Goal: Task Accomplishment & Management: Complete application form

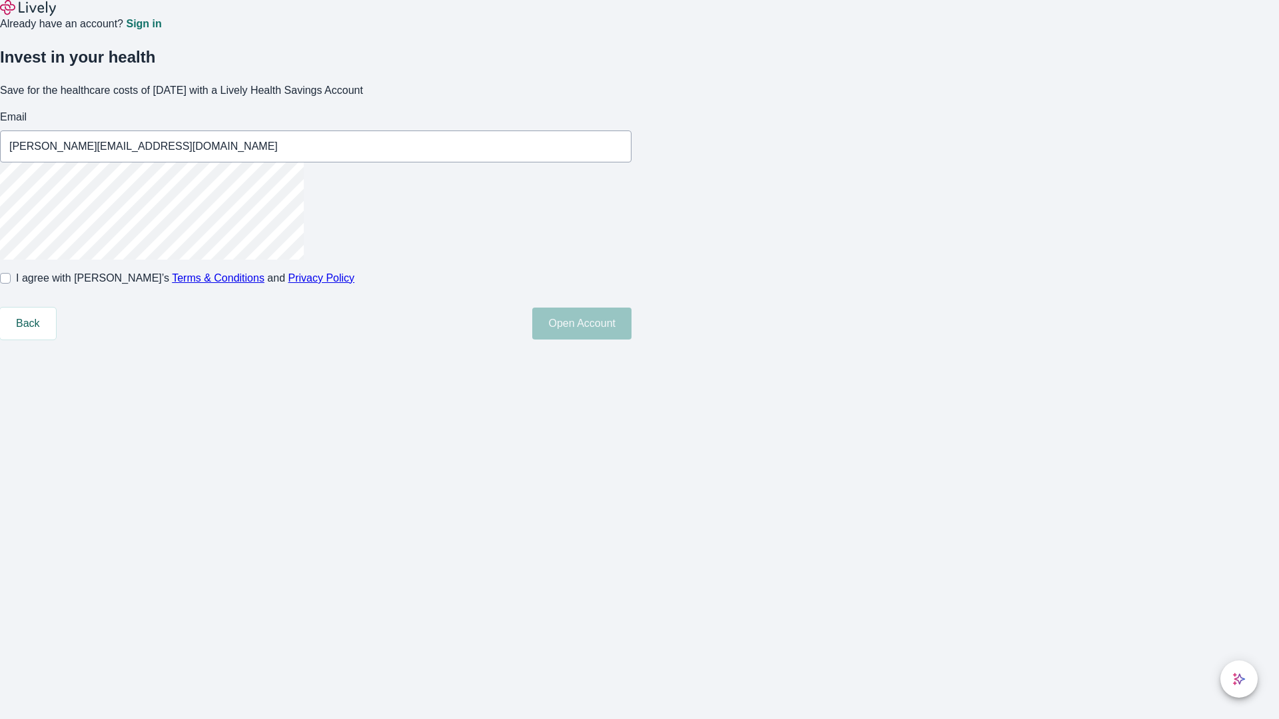
click at [11, 284] on input "I agree with Lively’s Terms & Conditions and Privacy Policy" at bounding box center [5, 278] width 11 height 11
checkbox input "true"
click at [631, 340] on button "Open Account" at bounding box center [581, 324] width 99 height 32
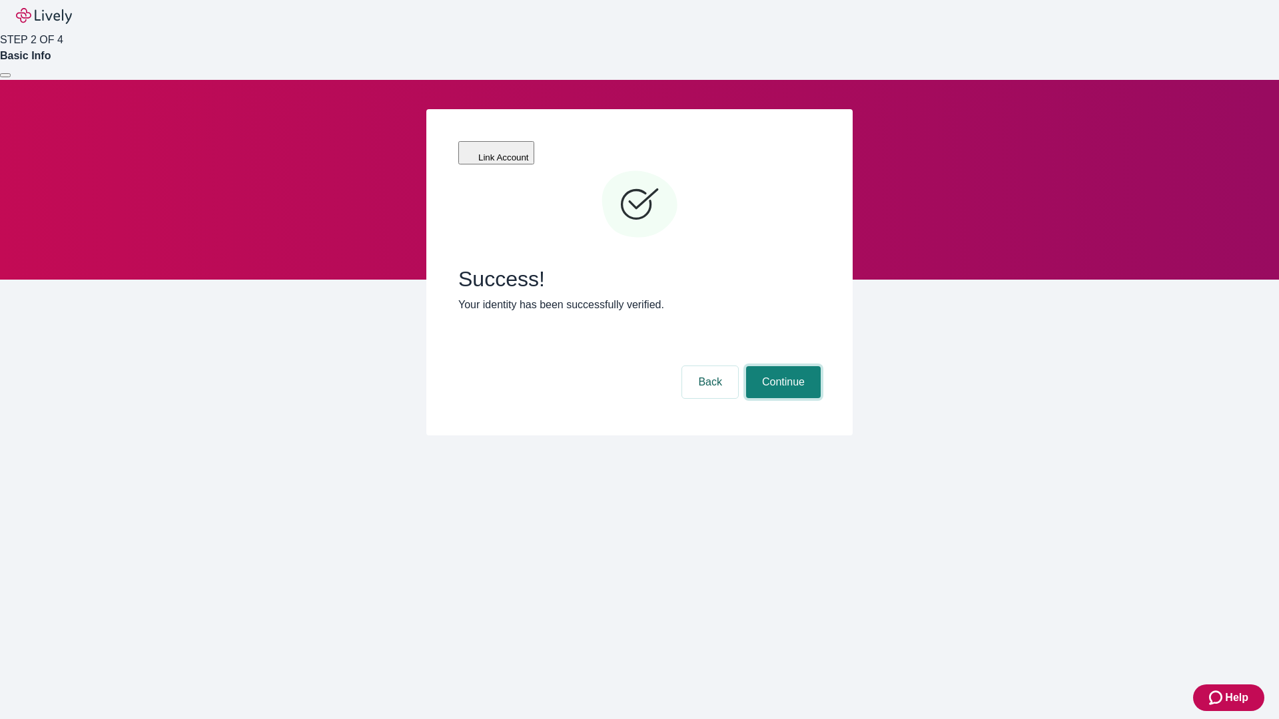
click at [781, 366] on button "Continue" at bounding box center [783, 382] width 75 height 32
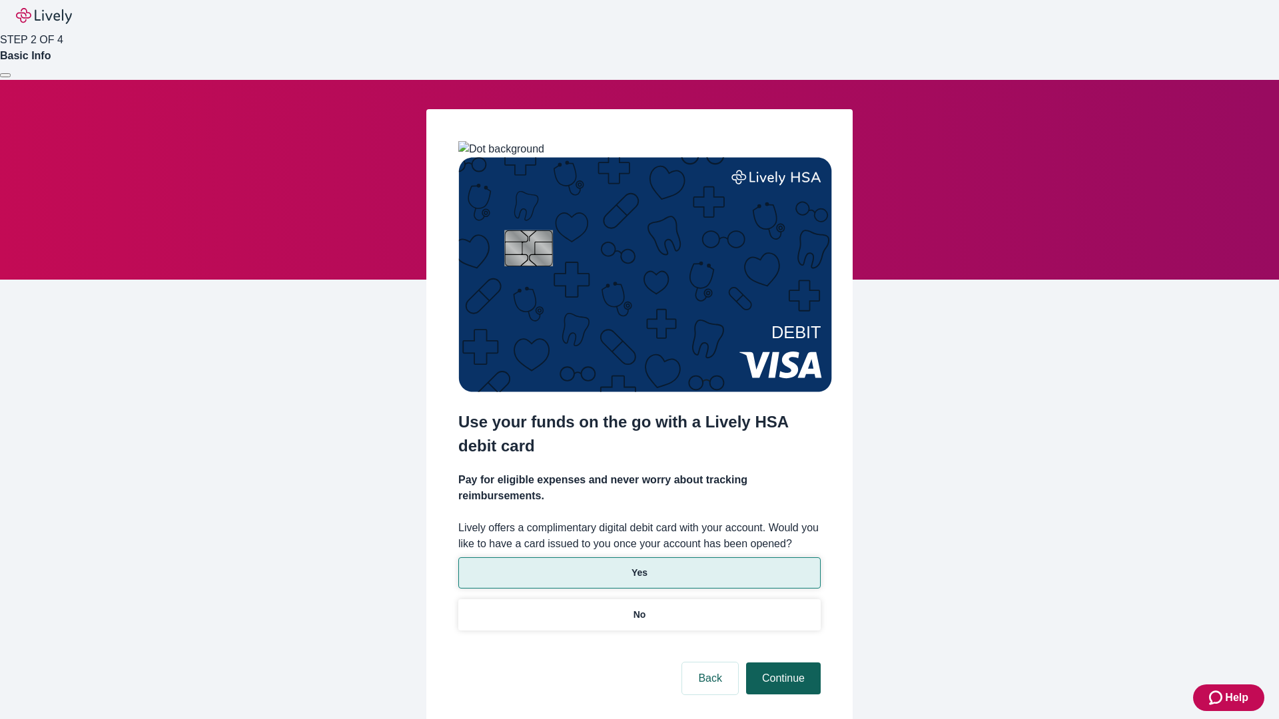
click at [639, 608] on p "No" at bounding box center [639, 615] width 13 height 14
click at [781, 663] on button "Continue" at bounding box center [783, 679] width 75 height 32
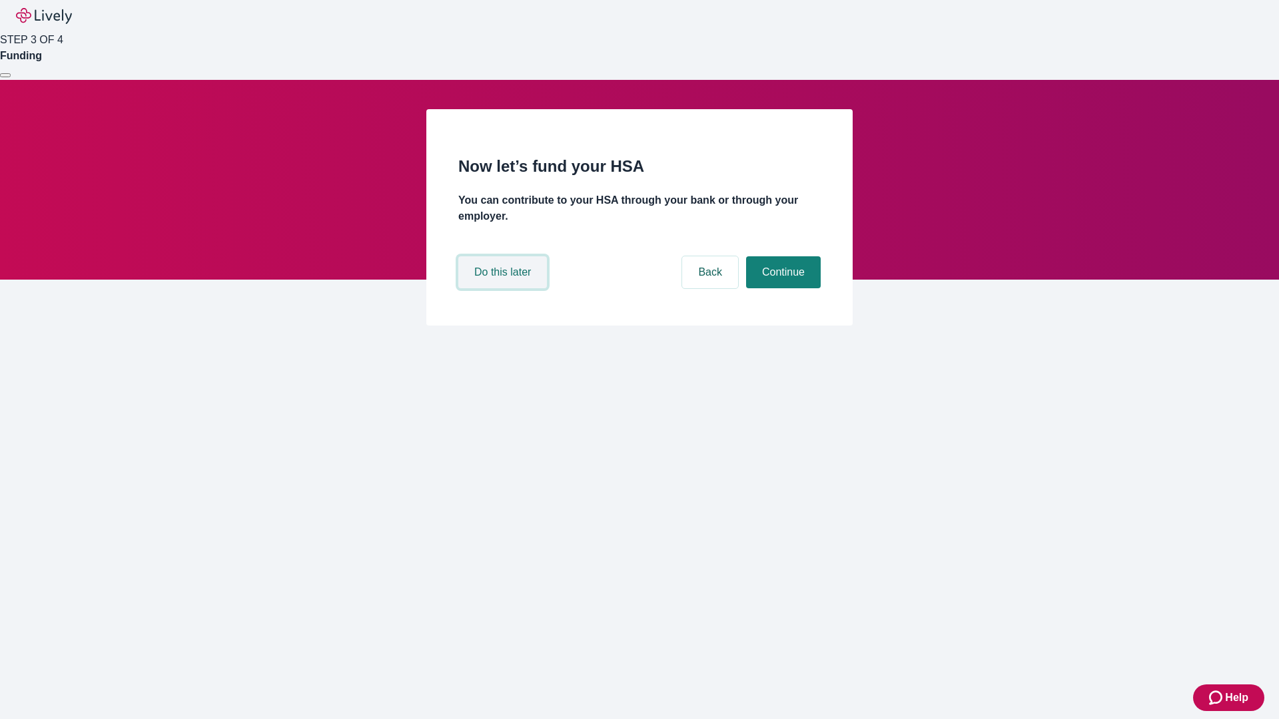
click at [504, 288] on button "Do this later" at bounding box center [502, 272] width 89 height 32
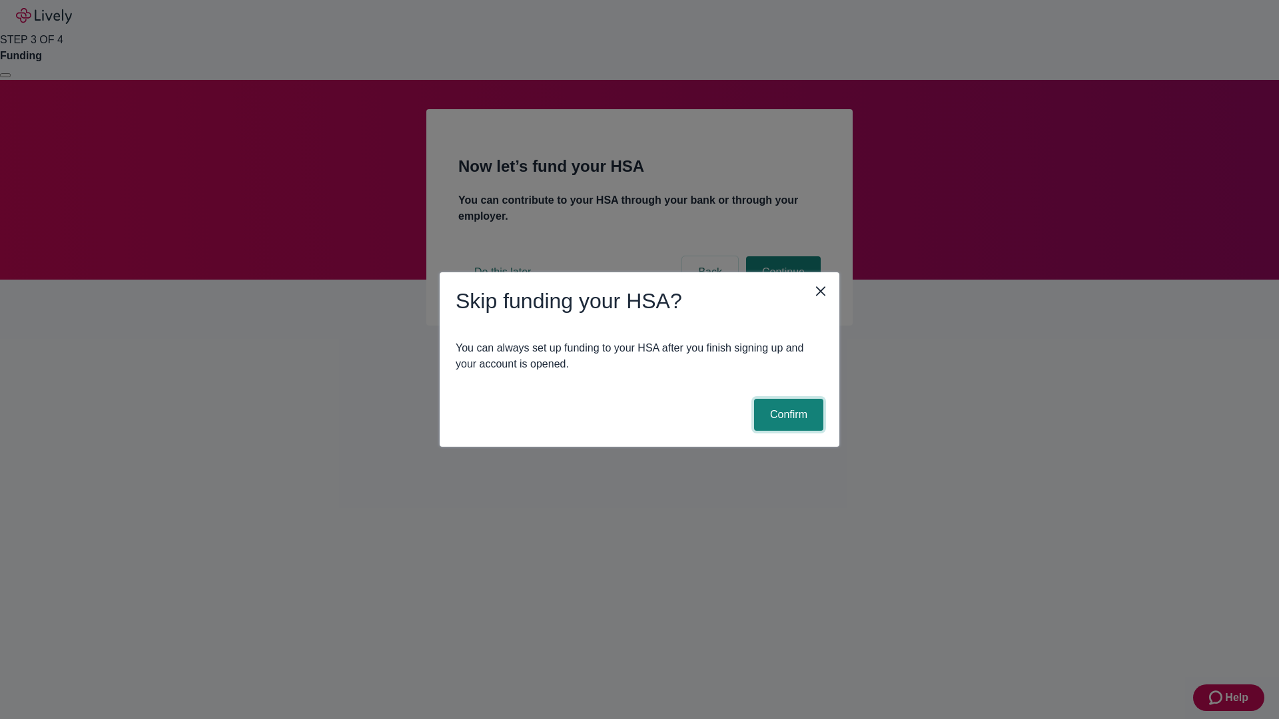
click at [786, 415] on button "Confirm" at bounding box center [788, 415] width 69 height 32
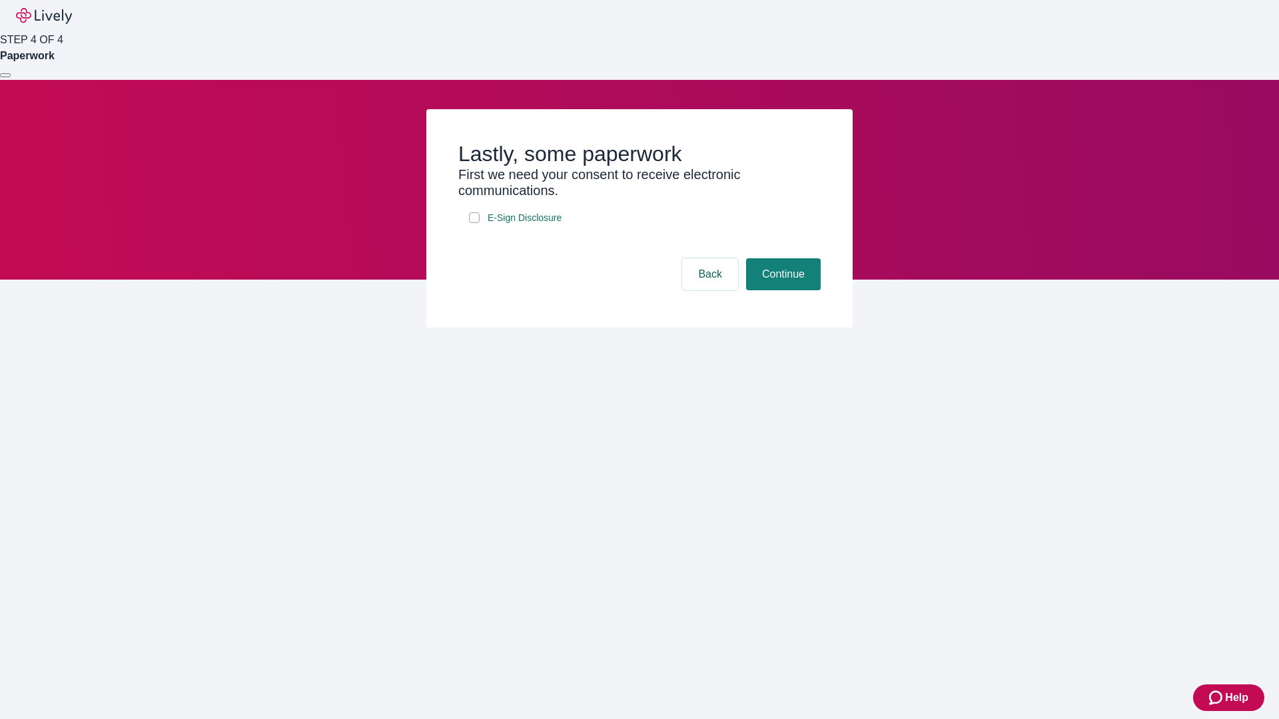
click at [474, 223] on input "E-Sign Disclosure" at bounding box center [474, 217] width 11 height 11
checkbox input "true"
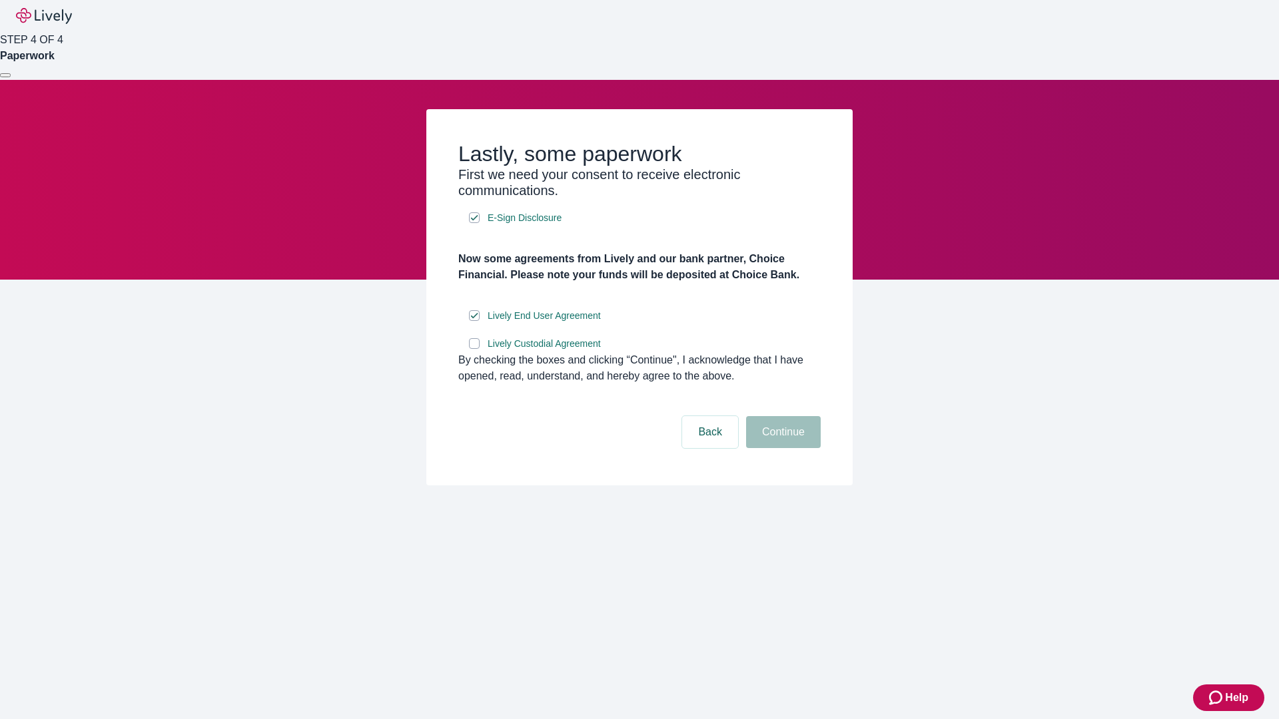
click at [474, 349] on input "Lively Custodial Agreement" at bounding box center [474, 343] width 11 height 11
checkbox input "true"
click at [781, 448] on button "Continue" at bounding box center [783, 432] width 75 height 32
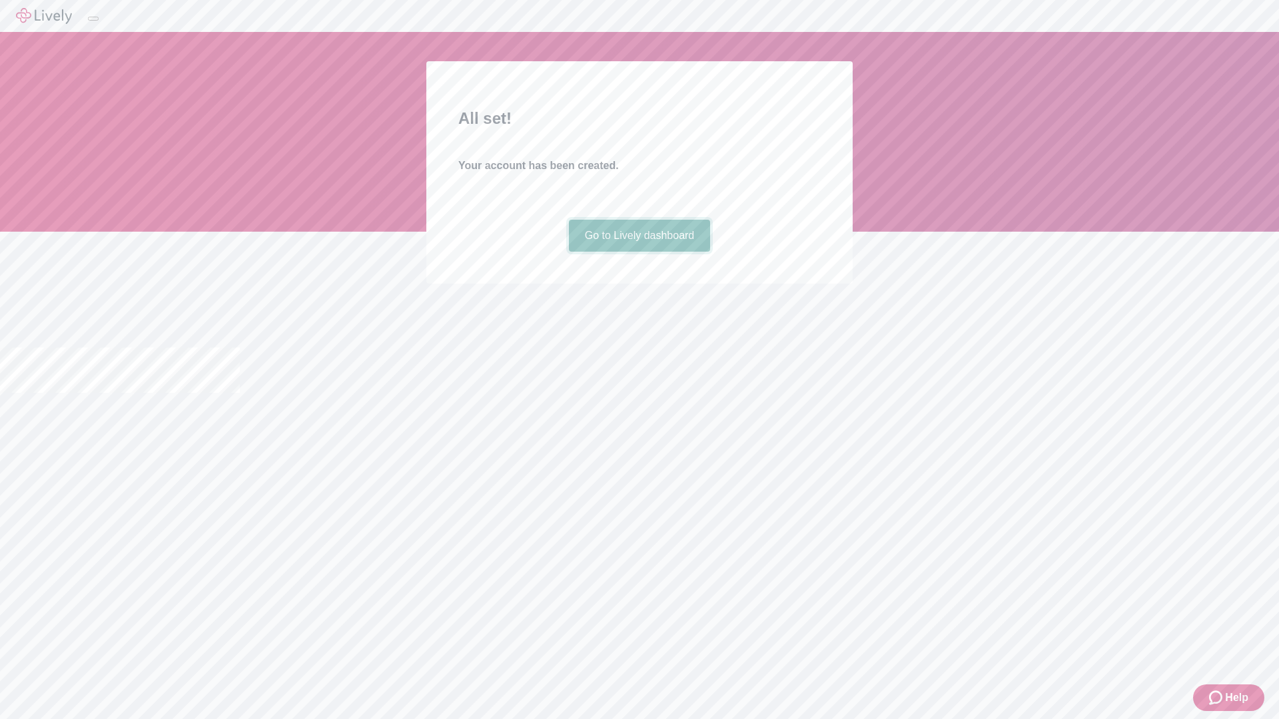
click at [639, 252] on link "Go to Lively dashboard" at bounding box center [640, 236] width 142 height 32
